Goal: Book appointment/travel/reservation

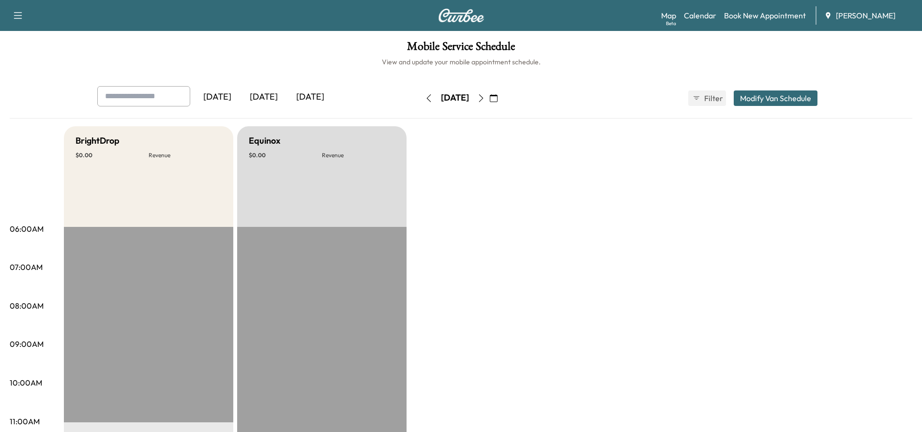
click at [485, 100] on icon "button" at bounding box center [481, 98] width 8 height 8
click at [483, 95] on icon "button" at bounding box center [481, 98] width 4 height 8
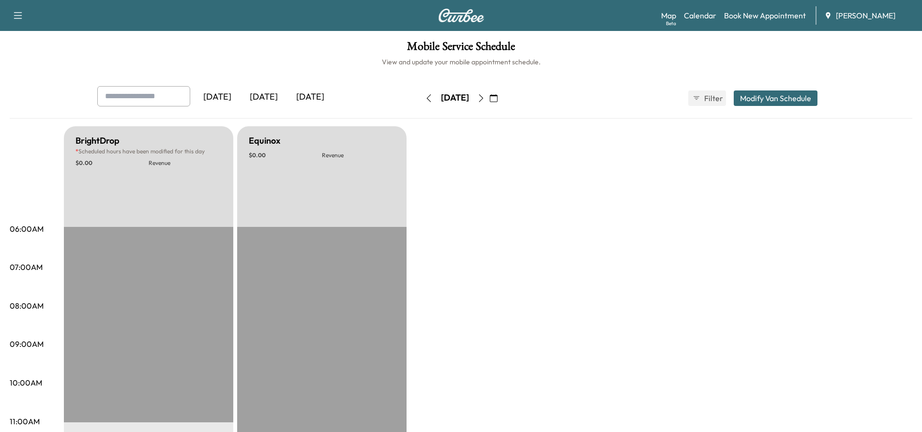
click at [485, 99] on icon "button" at bounding box center [481, 98] width 8 height 8
click at [490, 99] on button "button" at bounding box center [481, 98] width 16 height 15
click at [485, 99] on icon "button" at bounding box center [481, 98] width 8 height 8
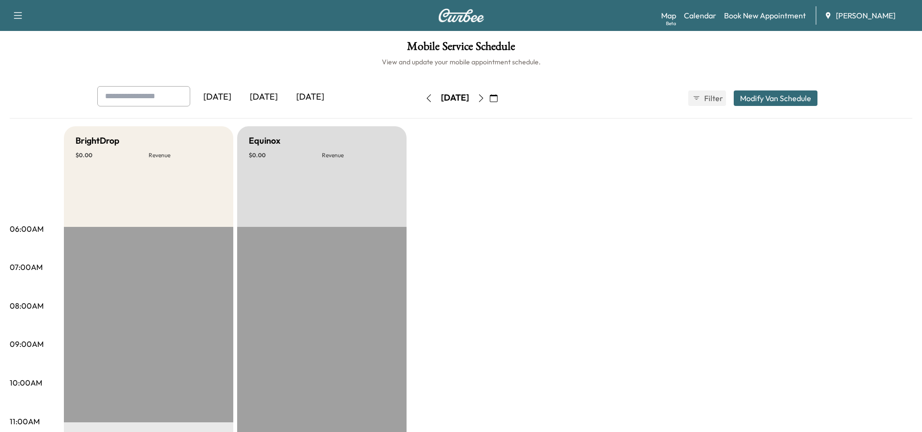
click at [485, 98] on icon "button" at bounding box center [481, 98] width 8 height 8
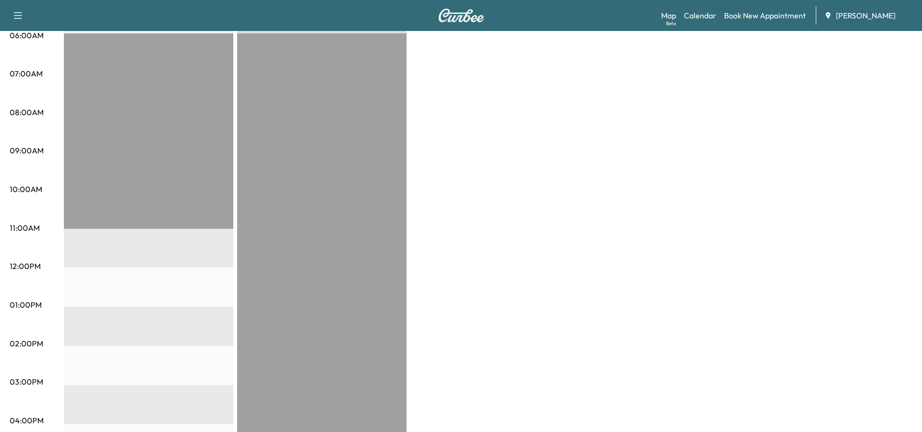
scroll to position [339, 0]
